Goal: Task Accomplishment & Management: Manage account settings

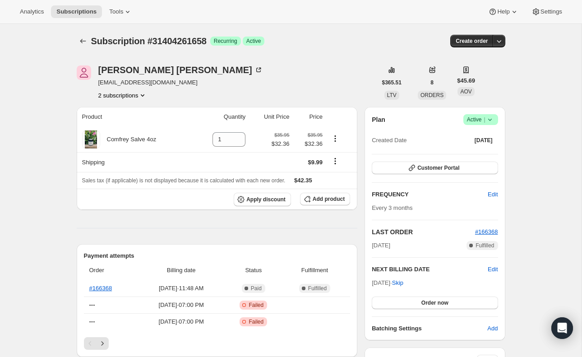
click at [140, 98] on button "2 subscriptions" at bounding box center [122, 95] width 49 height 9
click at [125, 109] on span "30376689946" at bounding box center [108, 112] width 36 height 7
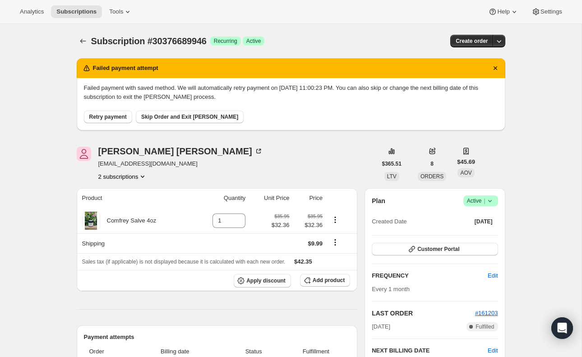
click at [144, 178] on icon "Product actions" at bounding box center [142, 176] width 9 height 9
click at [132, 204] on span "31404261658" at bounding box center [120, 208] width 63 height 9
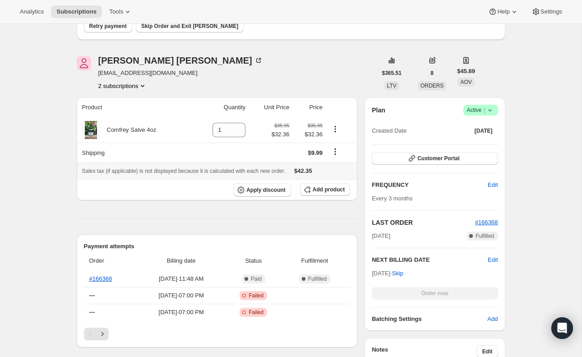
scroll to position [93, 0]
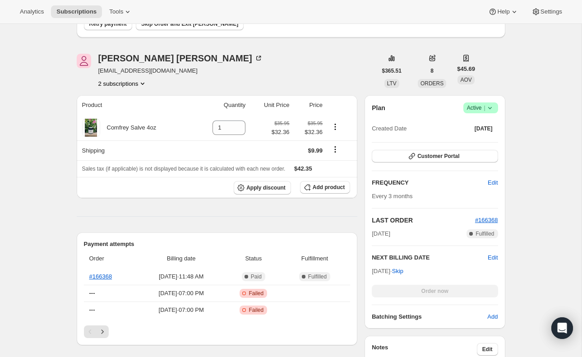
click at [144, 86] on icon "Product actions" at bounding box center [142, 83] width 9 height 9
click at [125, 114] on span "31404261658 Info Current" at bounding box center [121, 115] width 63 height 7
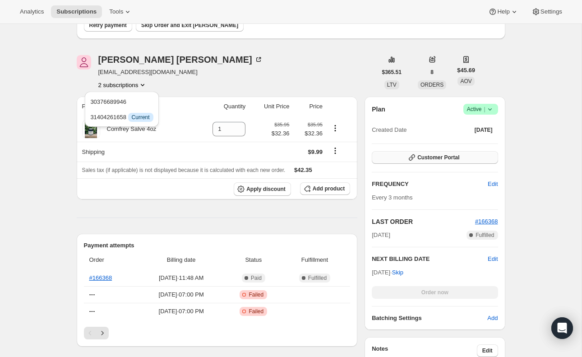
click at [422, 162] on button "Customer Portal" at bounding box center [435, 157] width 126 height 13
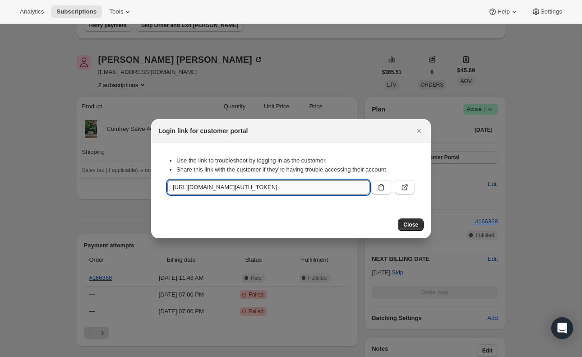
click at [355, 185] on input "https://barbaraoneill.com/tools/bundle-subscriptions?authToken=eyJhbGciOiJIUzI1…" at bounding box center [268, 187] width 202 height 14
click at [379, 188] on icon ":rh8:" at bounding box center [380, 187] width 5 height 6
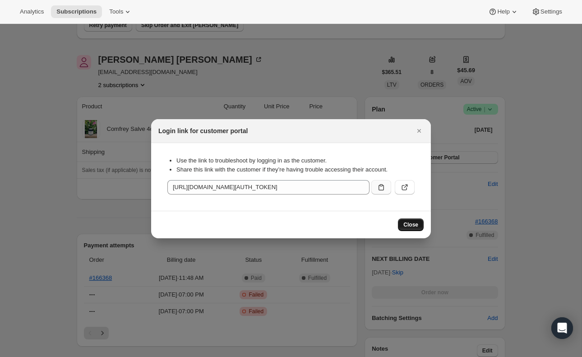
click at [406, 225] on span "Close" at bounding box center [410, 224] width 15 height 7
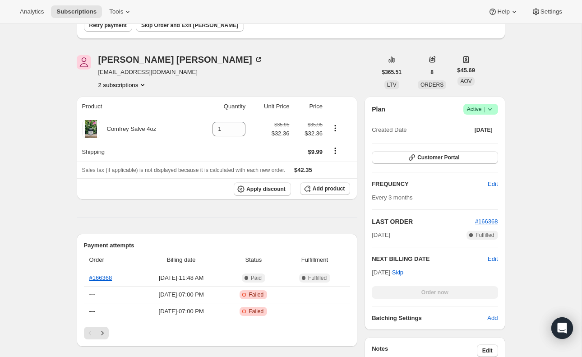
click at [147, 86] on icon "Product actions" at bounding box center [142, 84] width 9 height 9
click at [124, 97] on span "30376689946" at bounding box center [121, 101] width 63 height 9
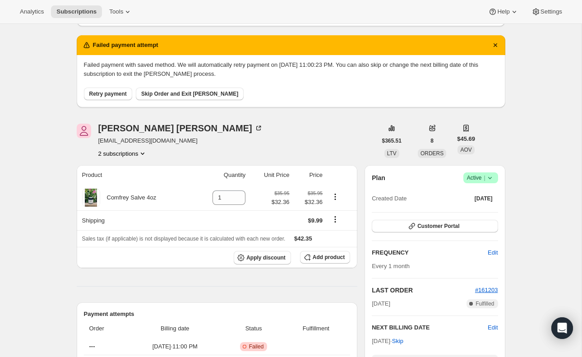
scroll to position [121, 0]
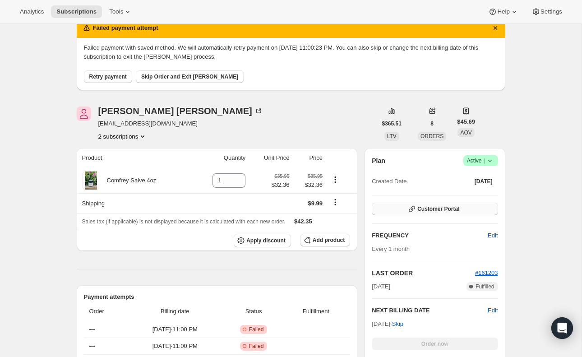
click at [407, 210] on icon "button" at bounding box center [411, 208] width 9 height 9
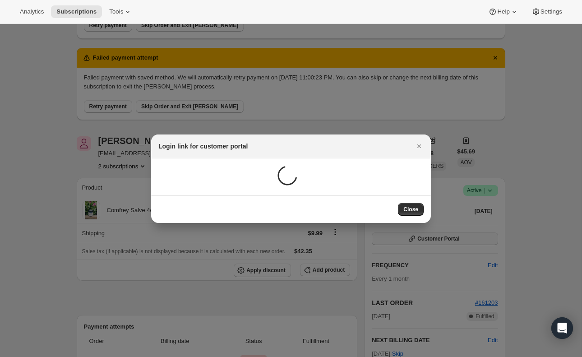
scroll to position [0, 0]
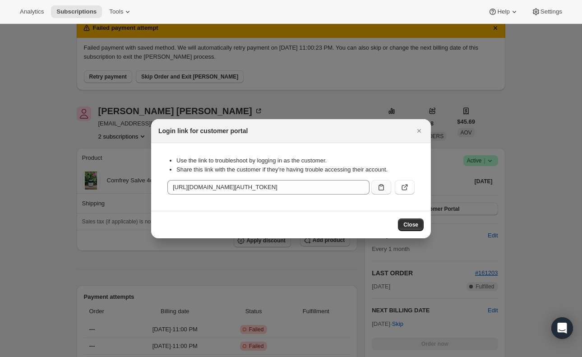
click at [382, 189] on icon ":rjq:" at bounding box center [381, 187] width 9 height 9
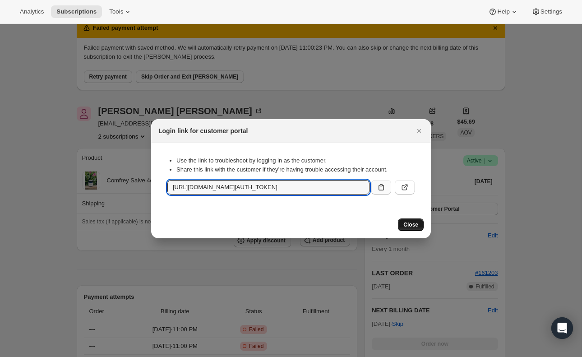
click at [412, 224] on span "Close" at bounding box center [410, 224] width 15 height 7
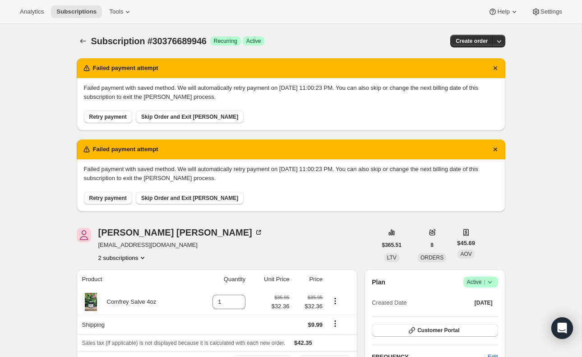
scroll to position [121, 0]
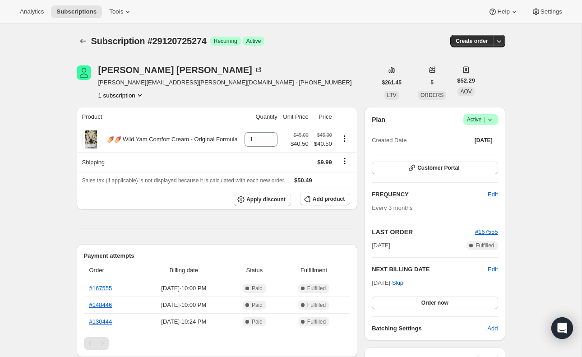
click at [435, 169] on span "Customer Portal" at bounding box center [438, 167] width 42 height 7
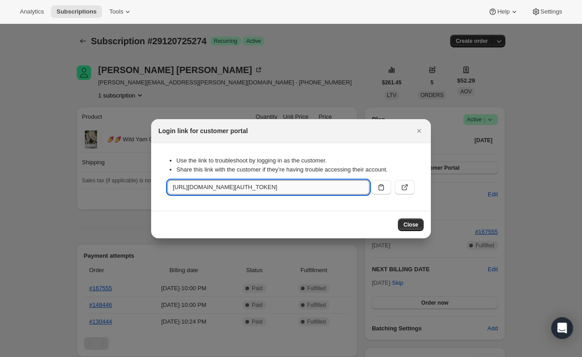
click at [354, 188] on input "[URL][DOMAIN_NAME][AUTH_TOKEN]" at bounding box center [268, 187] width 202 height 14
click at [378, 188] on icon ":rc0:" at bounding box center [380, 187] width 5 height 6
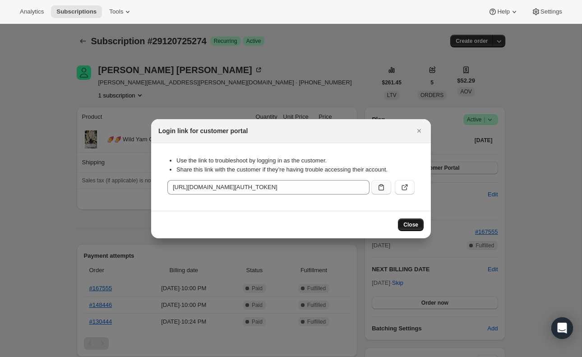
click at [410, 226] on span "Close" at bounding box center [410, 224] width 15 height 7
